Goal: Navigation & Orientation: Find specific page/section

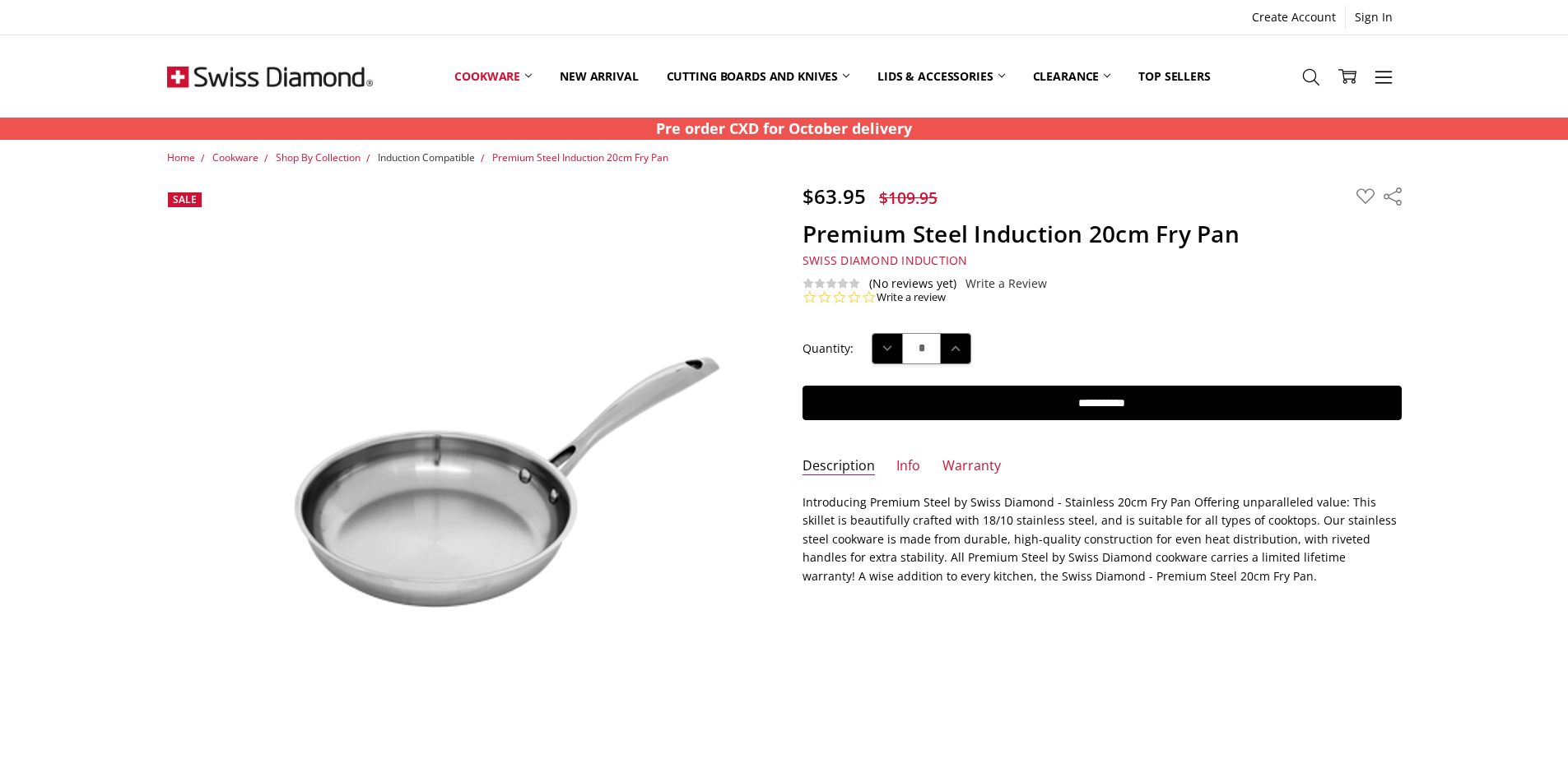
click at [417, 157] on span "Induction Compatible" at bounding box center [426, 157] width 97 height 14
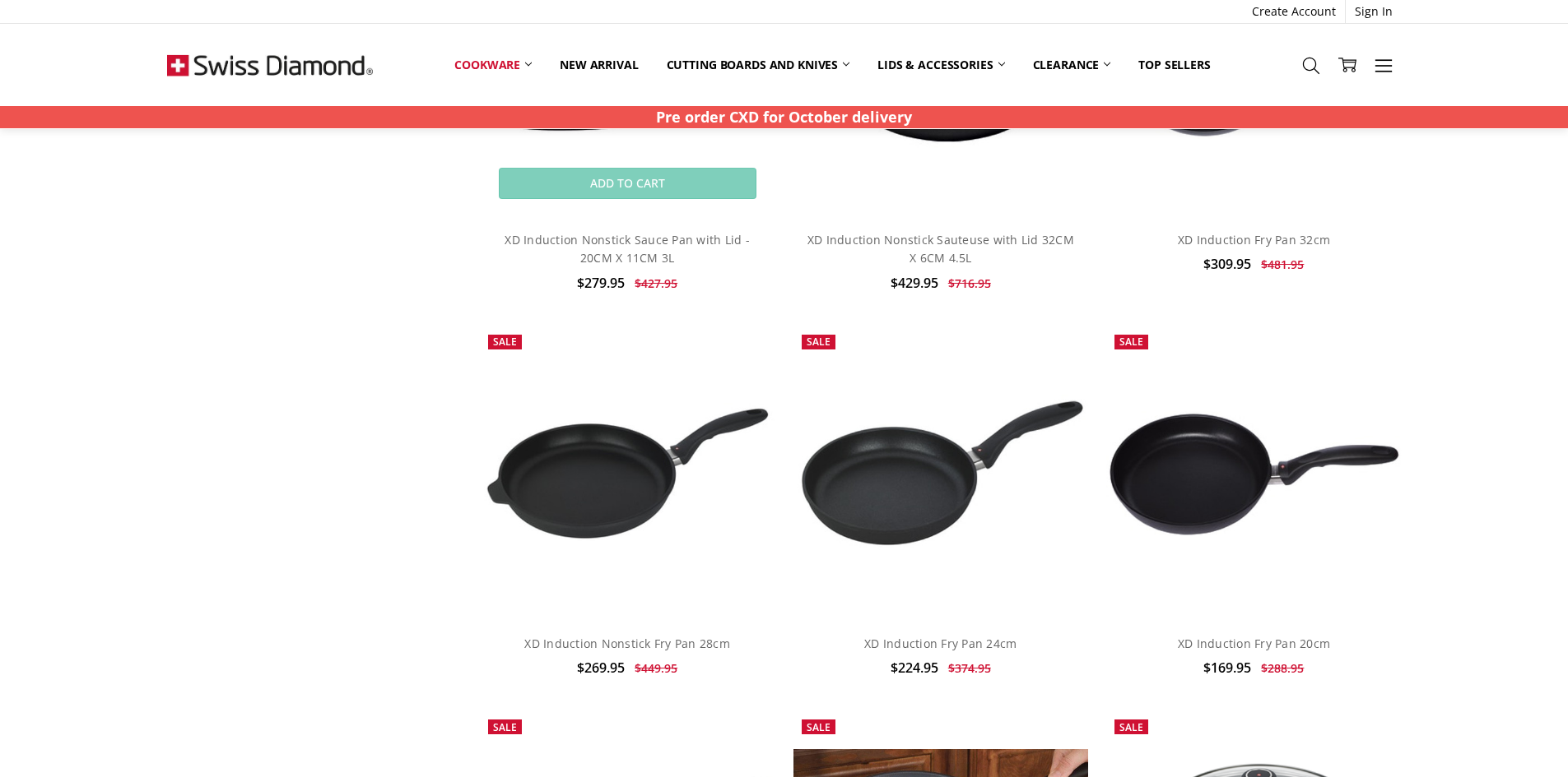
scroll to position [2715, 0]
